Goal: Task Accomplishment & Management: Use online tool/utility

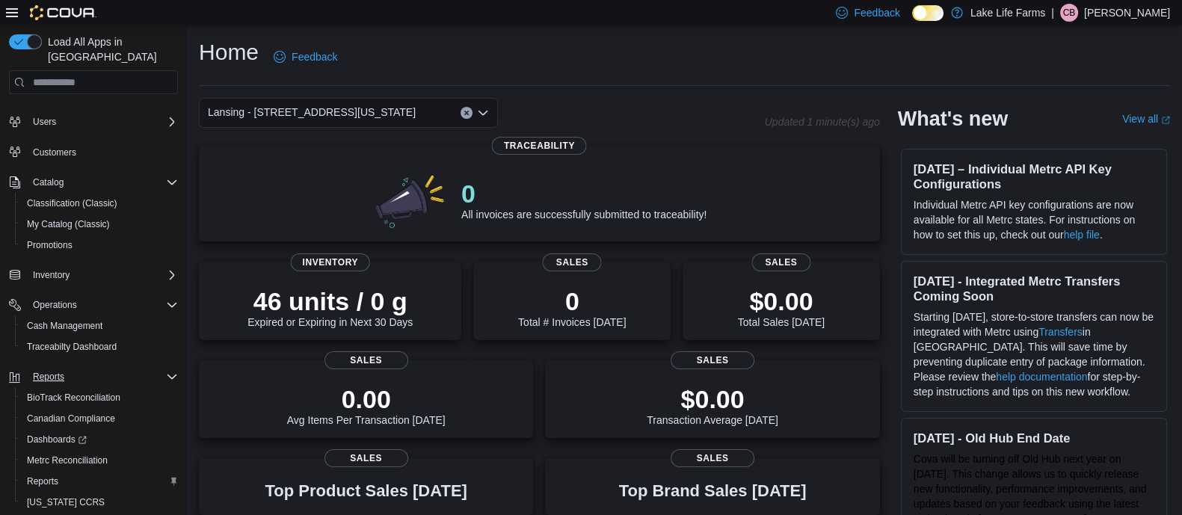
scroll to position [67, 0]
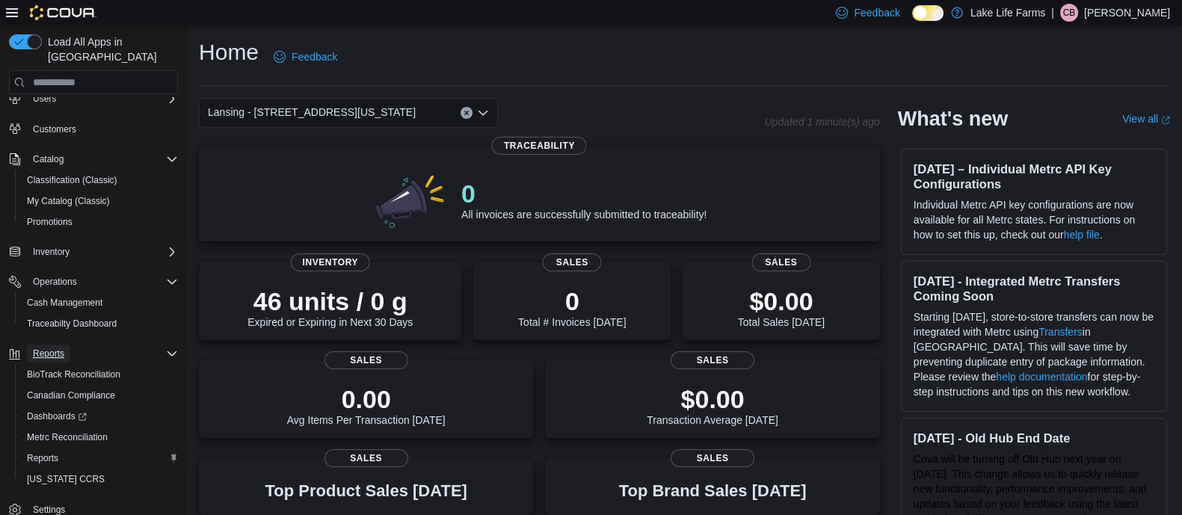
click at [64, 348] on span "Reports" at bounding box center [48, 354] width 31 height 12
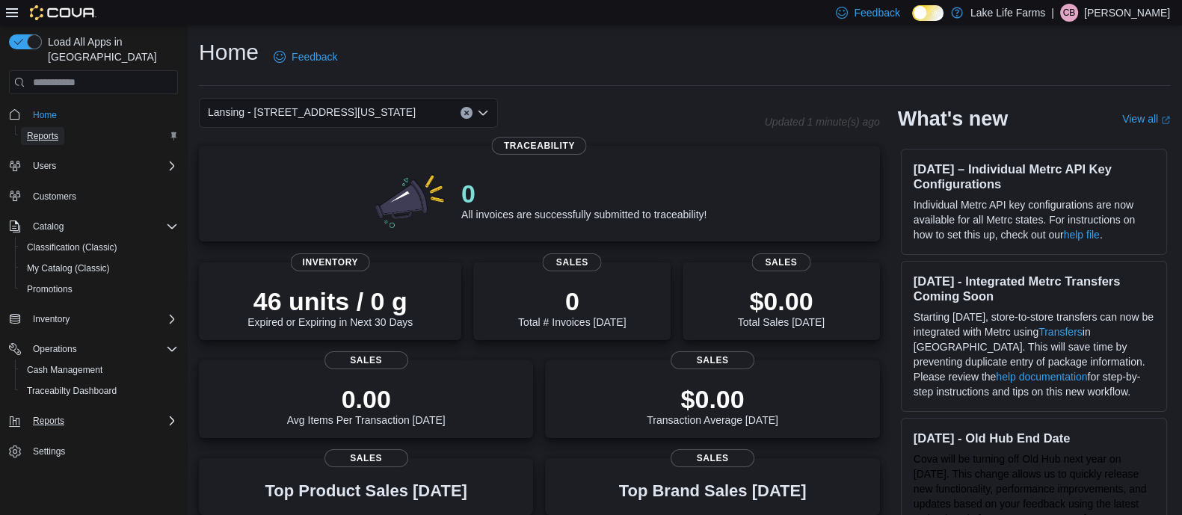
click at [52, 127] on span "Reports" at bounding box center [42, 136] width 31 height 18
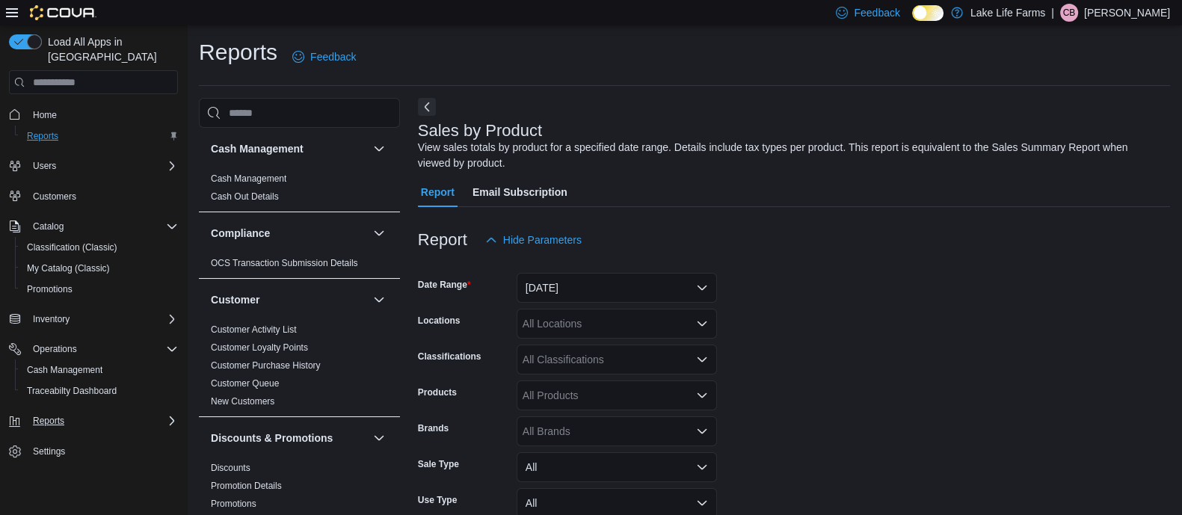
scroll to position [49, 0]
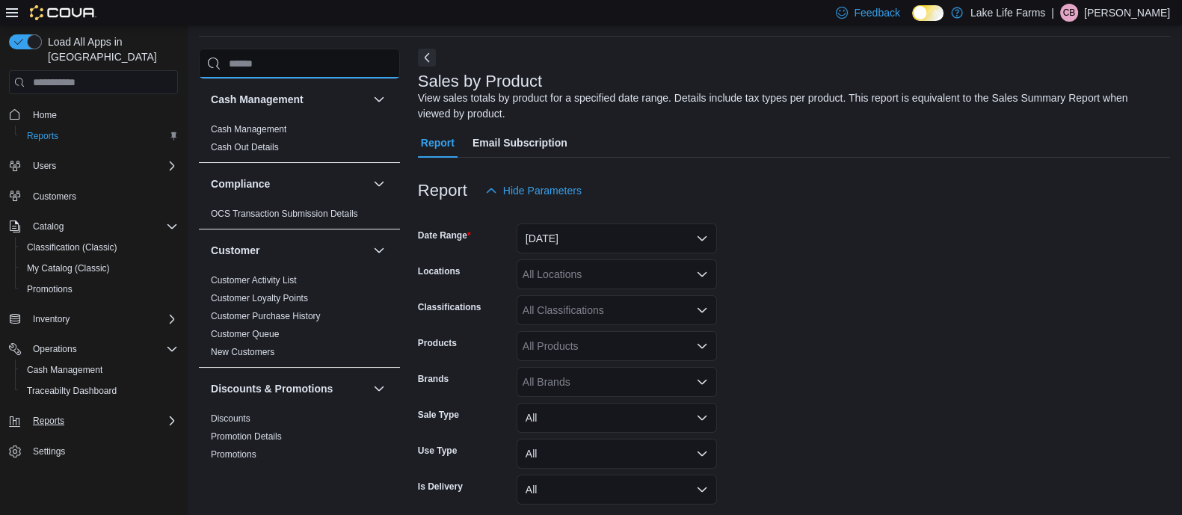
click at [291, 61] on input "search" at bounding box center [299, 64] width 201 height 30
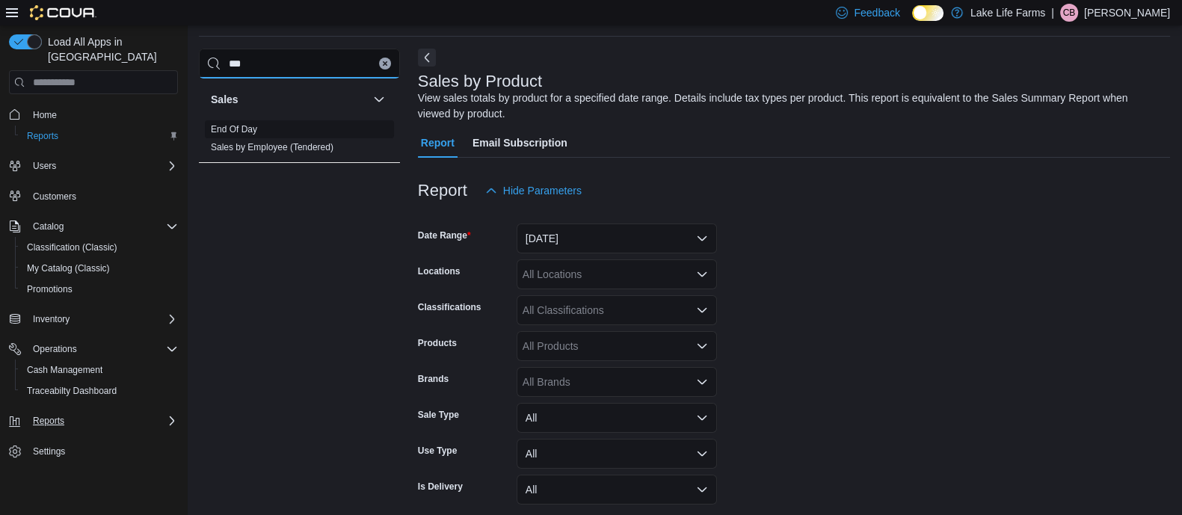
type input "***"
click at [271, 133] on span "End Of Day" at bounding box center [299, 129] width 189 height 18
click at [247, 125] on link "End Of Day" at bounding box center [234, 129] width 46 height 10
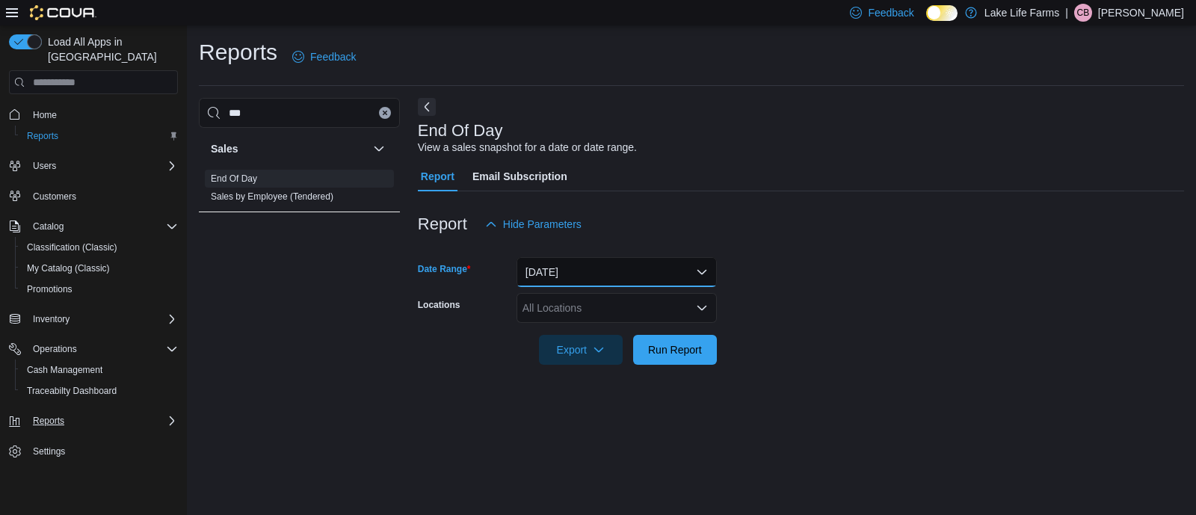
click at [599, 275] on button "[DATE]" at bounding box center [616, 272] width 200 height 30
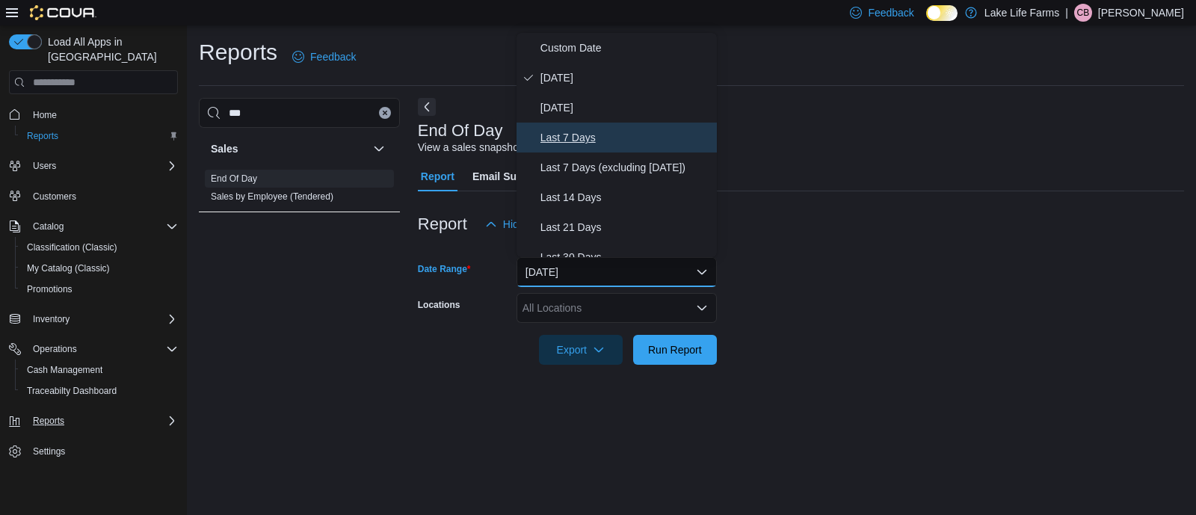
click at [609, 135] on span "Last 7 Days" at bounding box center [625, 138] width 170 height 18
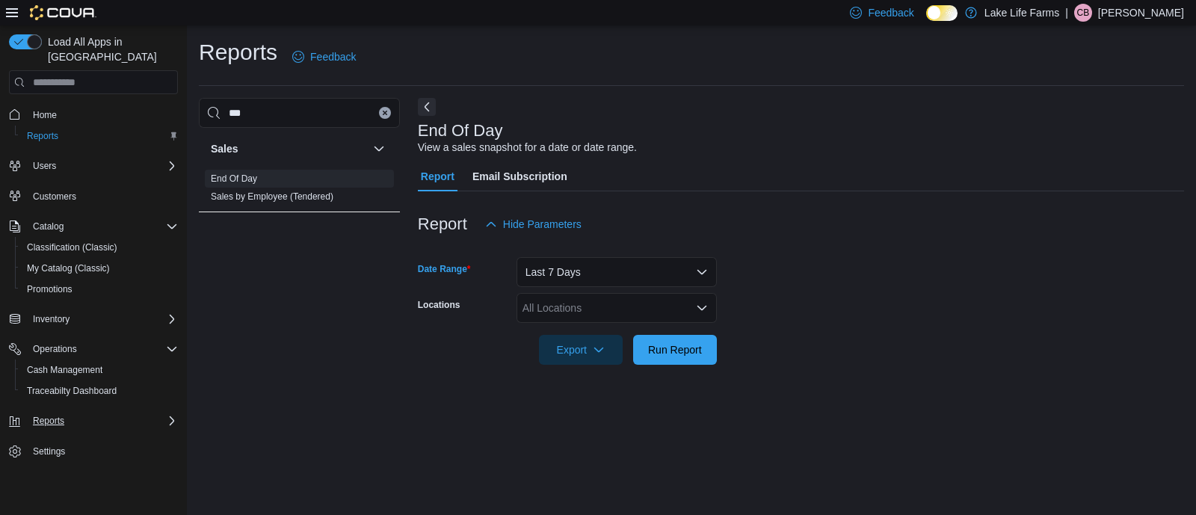
click at [628, 301] on div "All Locations" at bounding box center [616, 308] width 200 height 30
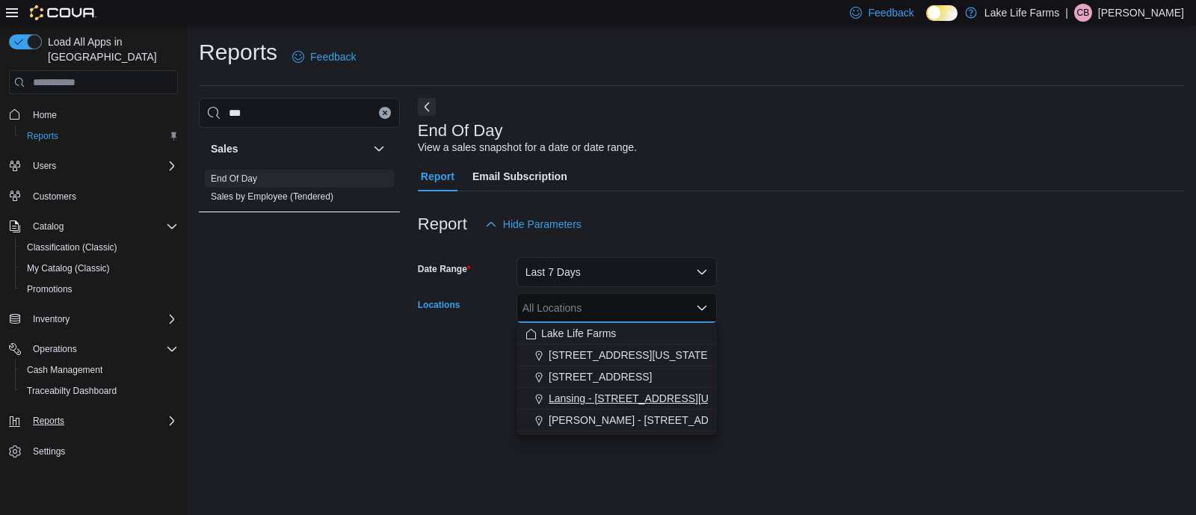
click at [647, 388] on button "Lansing - [STREET_ADDRESS][US_STATE]" at bounding box center [616, 399] width 200 height 22
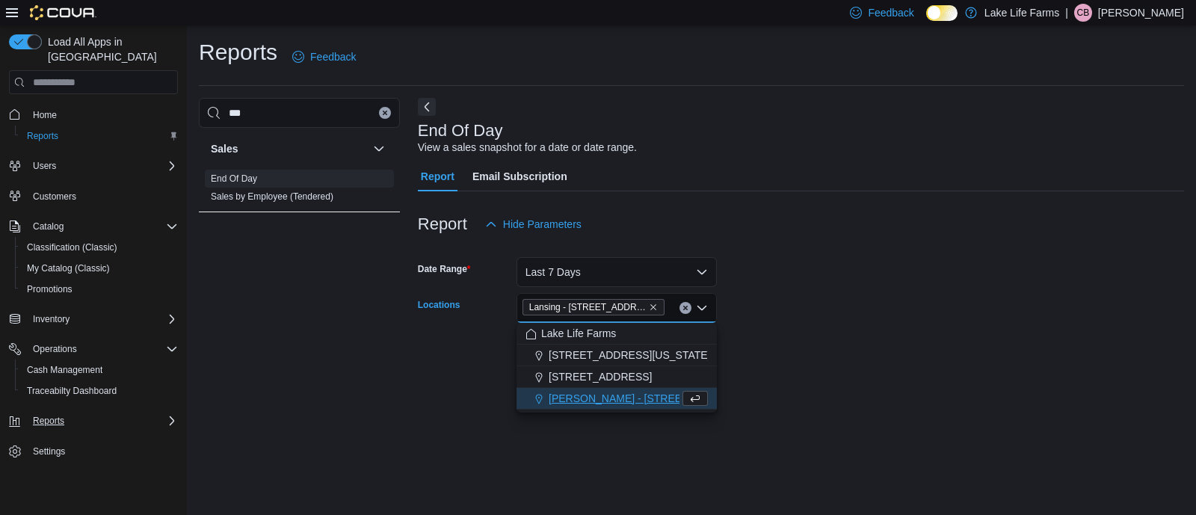
drag, startPoint x: 831, startPoint y: 312, endPoint x: 822, endPoint y: 316, distance: 9.7
click at [831, 313] on form "Date Range Last 7 Days Locations [GEOGRAPHIC_DATA] - [STREET_ADDRESS][US_STATE]…" at bounding box center [801, 302] width 766 height 126
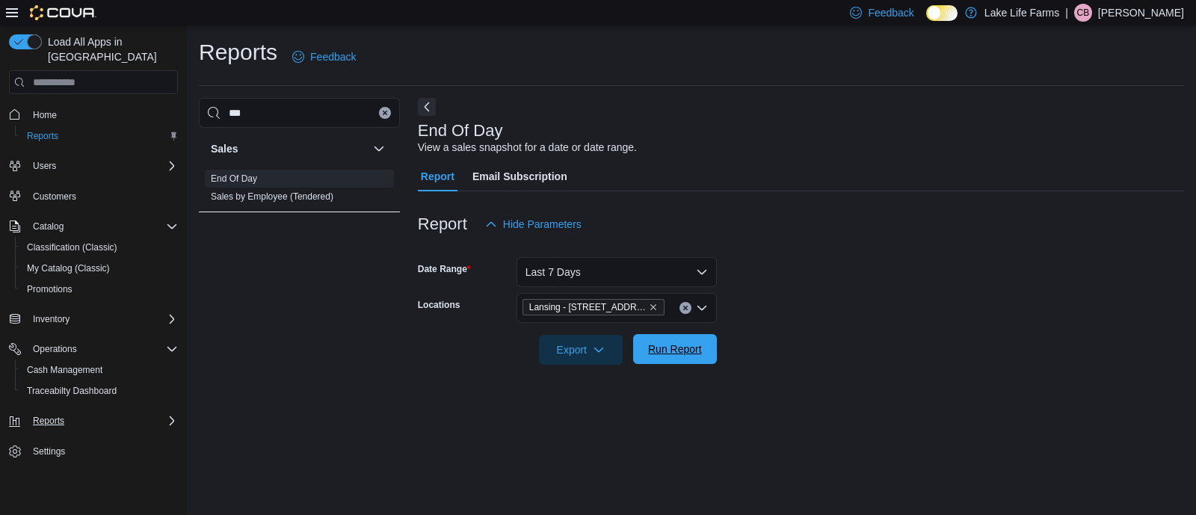
click at [700, 351] on span "Run Report" at bounding box center [675, 349] width 54 height 15
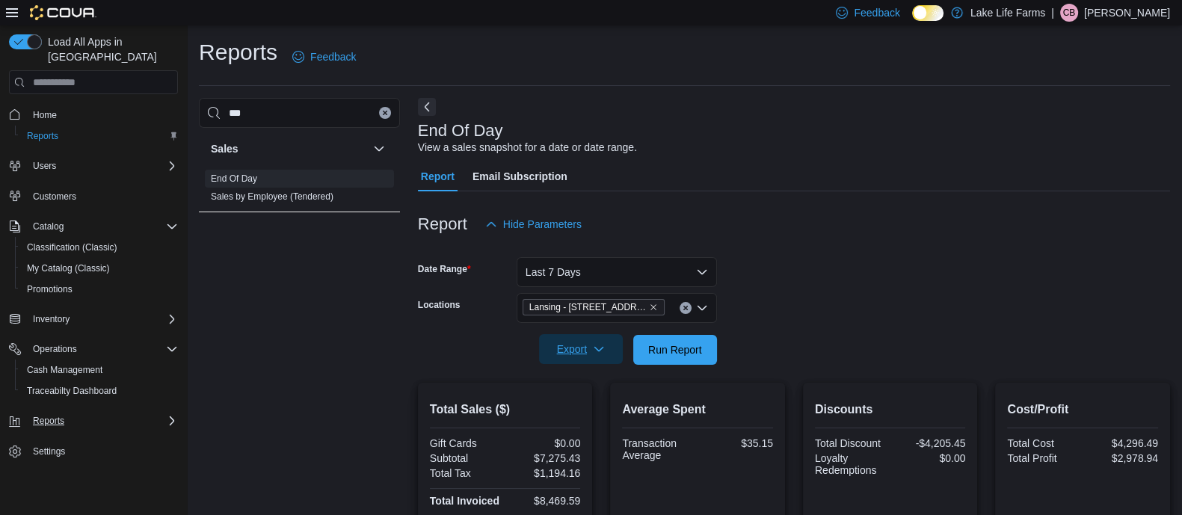
click at [568, 352] on span "Export" at bounding box center [581, 349] width 66 height 30
drag, startPoint x: 579, startPoint y: 380, endPoint x: 581, endPoint y: 368, distance: 12.1
click at [581, 368] on button "Export to Excel" at bounding box center [582, 380] width 85 height 30
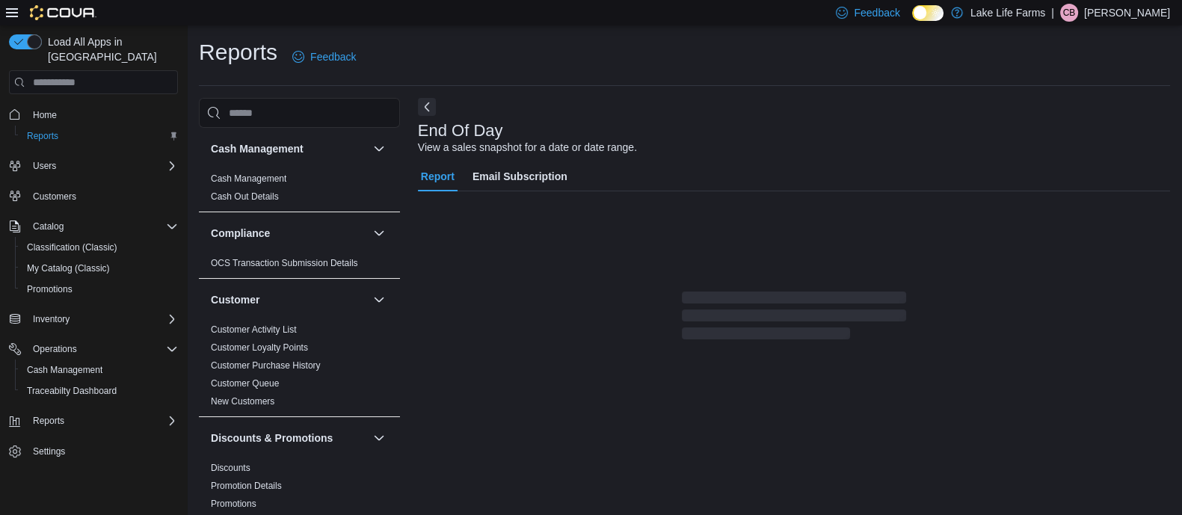
scroll to position [10, 0]
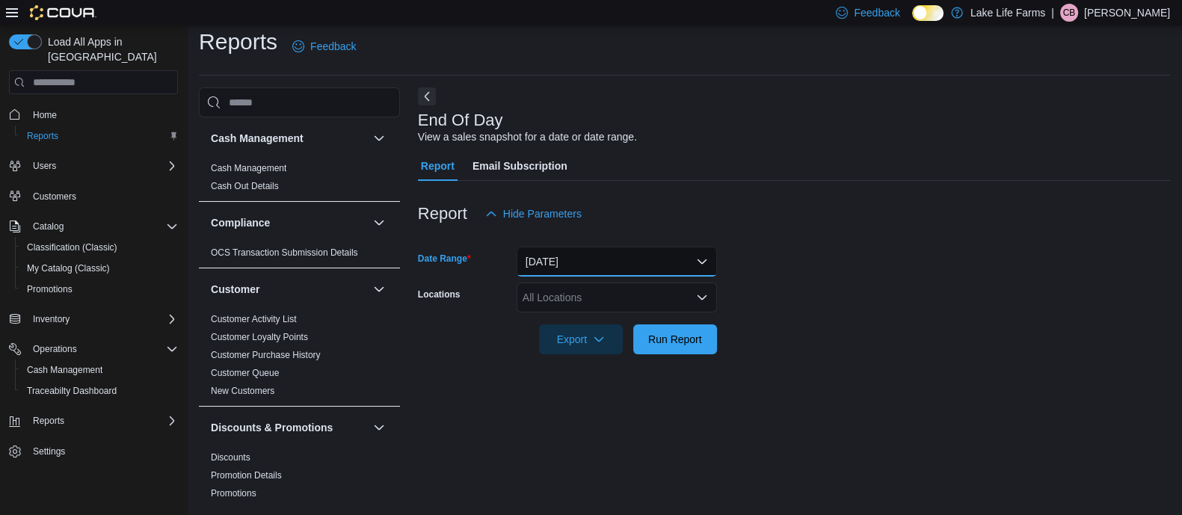
click at [576, 255] on button "[DATE]" at bounding box center [616, 262] width 200 height 30
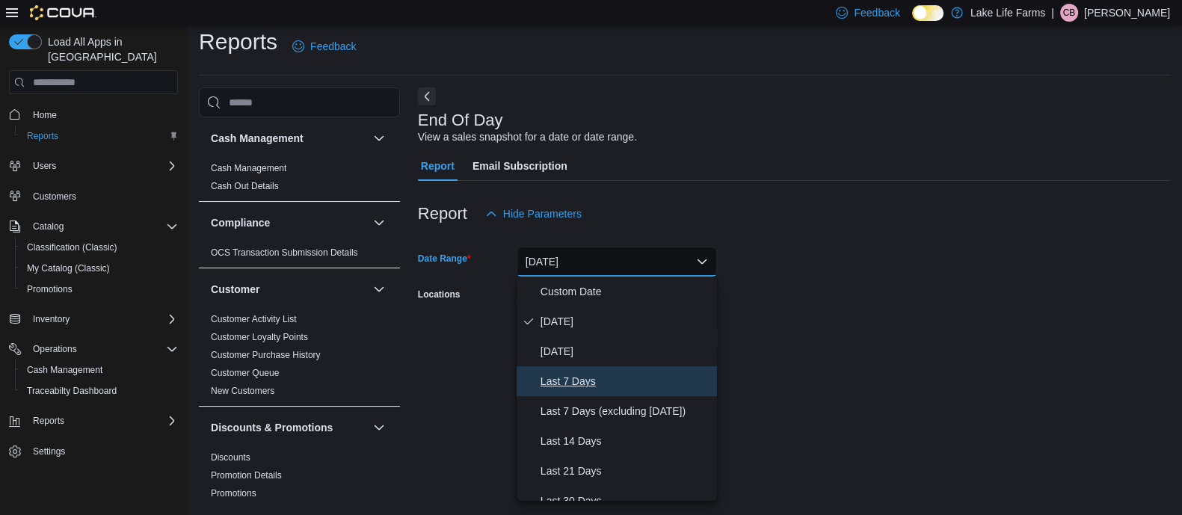
click at [591, 379] on span "Last 7 Days" at bounding box center [625, 381] width 170 height 18
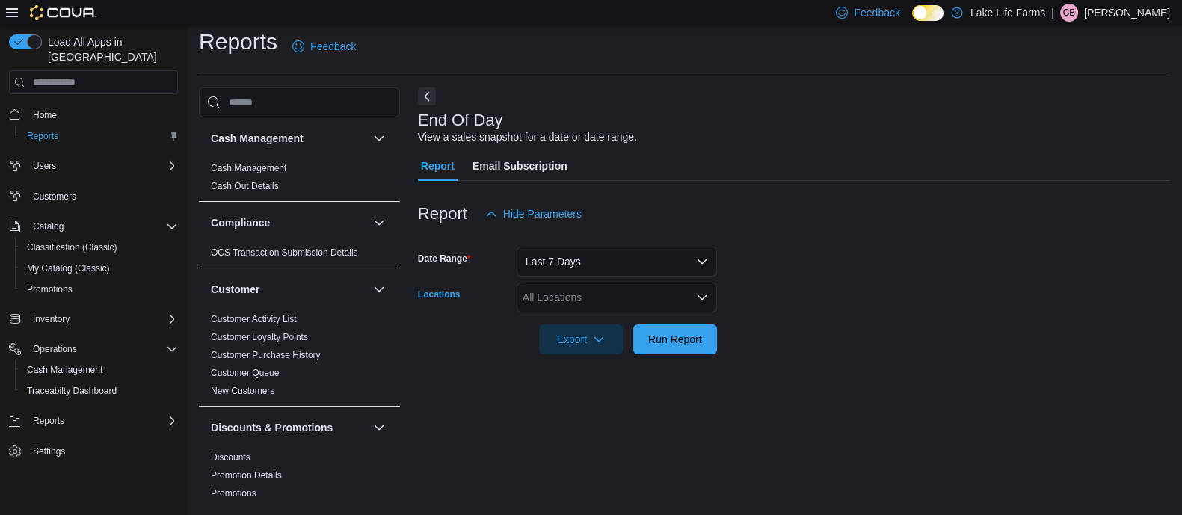
click at [576, 289] on div "All Locations" at bounding box center [616, 298] width 200 height 30
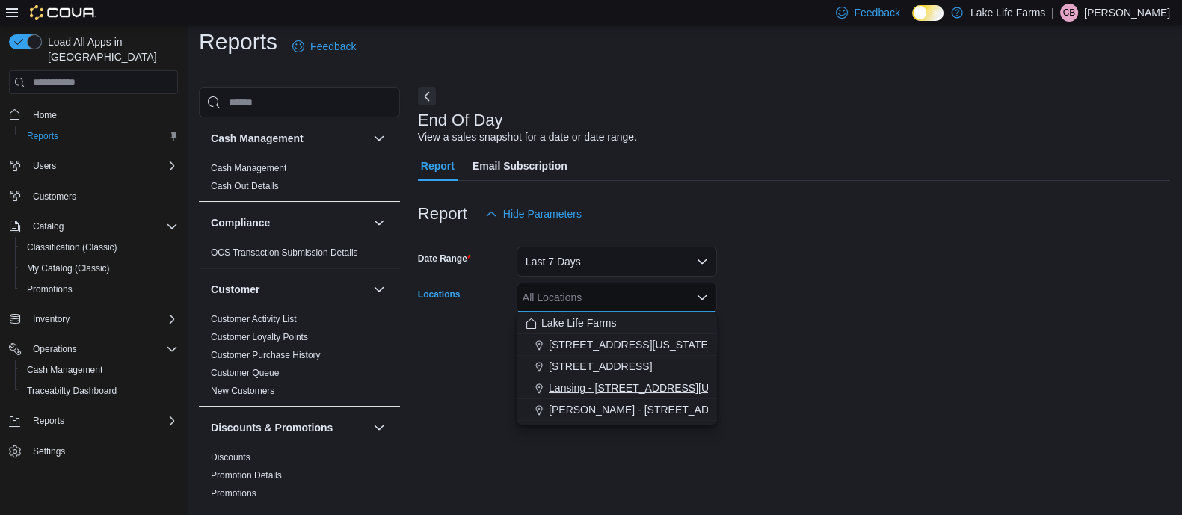
click at [605, 378] on button "Lansing - [STREET_ADDRESS][US_STATE]" at bounding box center [616, 388] width 200 height 22
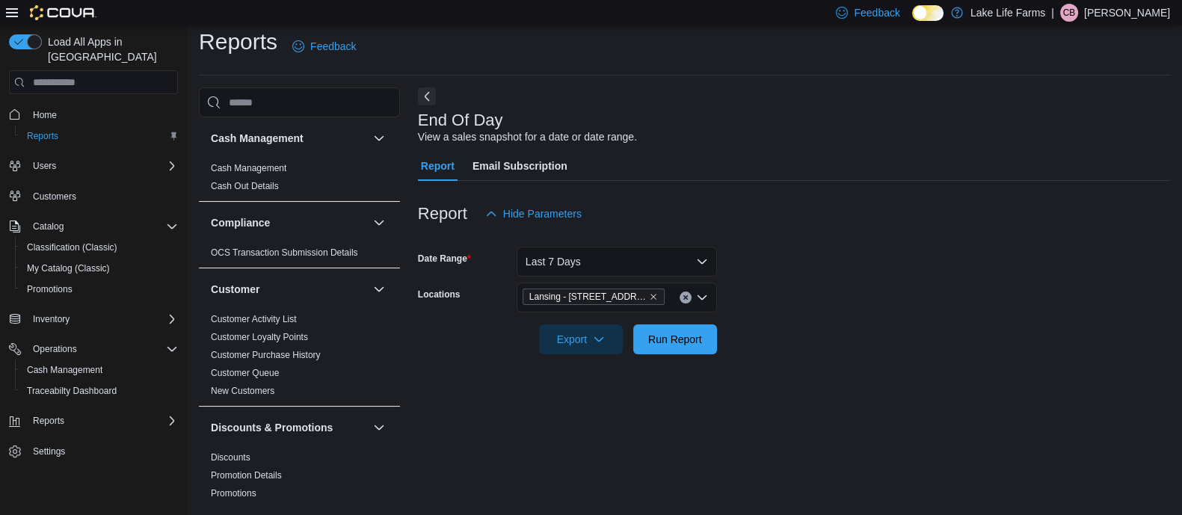
click at [941, 294] on form "Date Range Last 7 Days Locations Lansing - 2617 E Michigan Avenue Export Run Re…" at bounding box center [794, 292] width 752 height 126
click at [581, 332] on span "Export" at bounding box center [581, 339] width 66 height 30
drag, startPoint x: 831, startPoint y: 287, endPoint x: 814, endPoint y: 293, distance: 18.2
click at [832, 286] on form "Date Range Last 7 Days Locations Lansing - 2617 E Michigan Avenue Export Run Re…" at bounding box center [794, 292] width 752 height 126
click at [665, 330] on span "Run Report" at bounding box center [675, 339] width 66 height 30
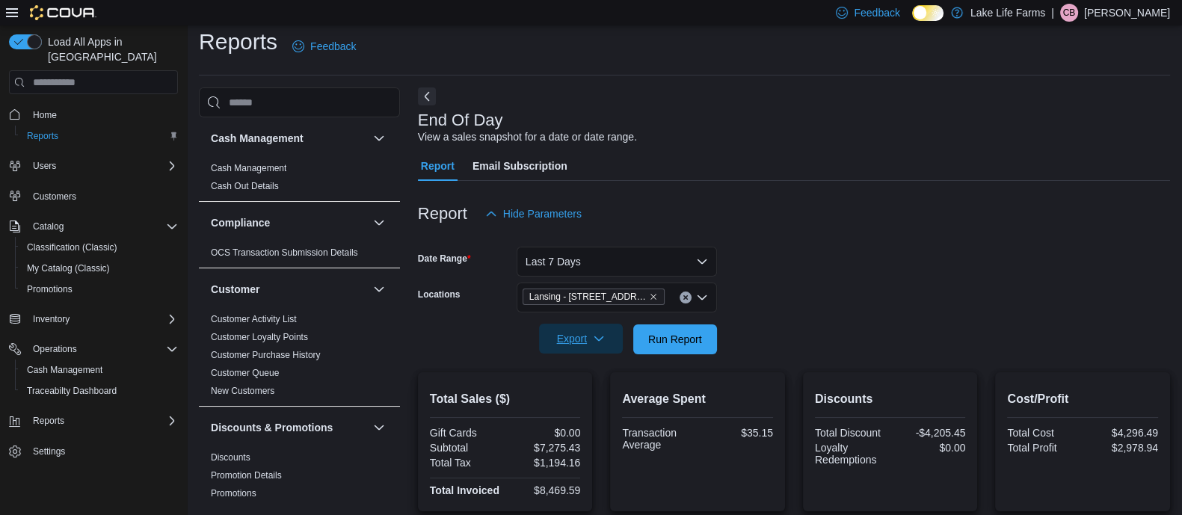
click at [567, 339] on span "Export" at bounding box center [581, 339] width 66 height 30
click at [586, 390] on button "Export to Pdf" at bounding box center [582, 399] width 85 height 30
click at [590, 341] on span "Export" at bounding box center [581, 339] width 66 height 30
click at [602, 403] on span "Export to Pdf" at bounding box center [582, 399] width 67 height 12
